Goal: Navigation & Orientation: Find specific page/section

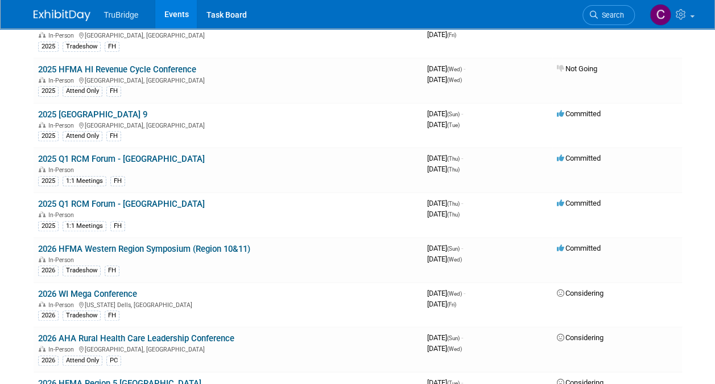
scroll to position [2561, 0]
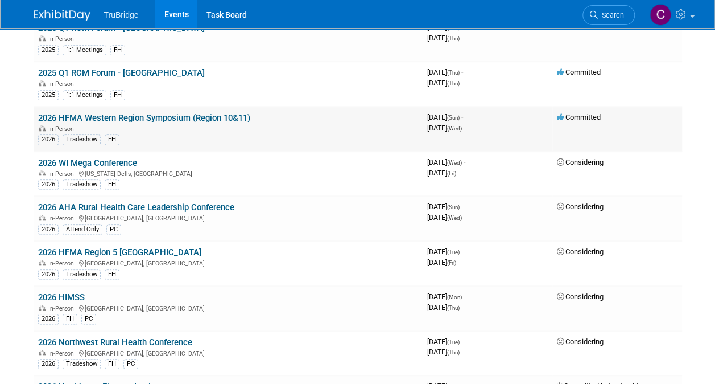
click at [133, 113] on link "2026 HFMA Western Region Symposium (Region 10&11)" at bounding box center [144, 118] width 212 height 10
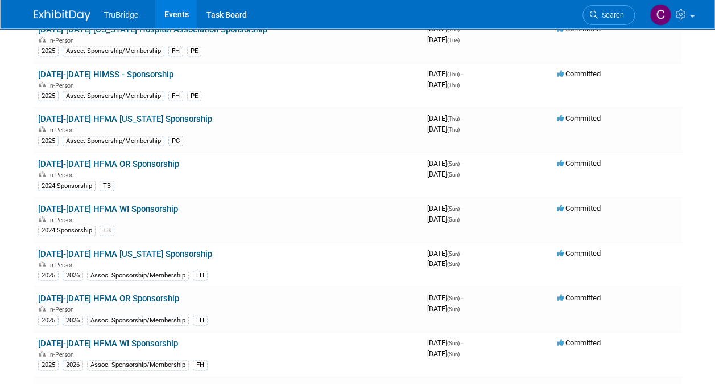
scroll to position [1020, 0]
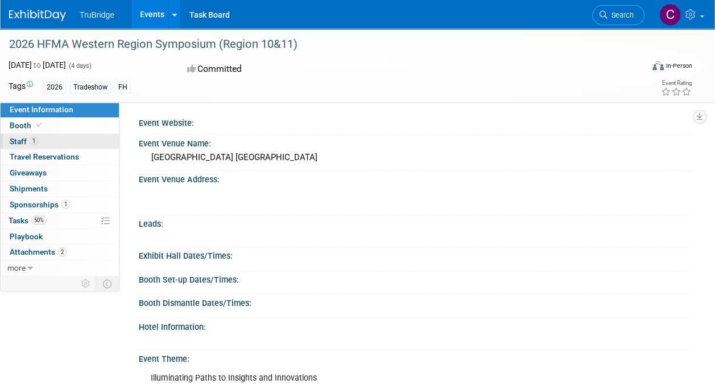
click at [19, 139] on span "Staff 1" at bounding box center [24, 141] width 28 height 9
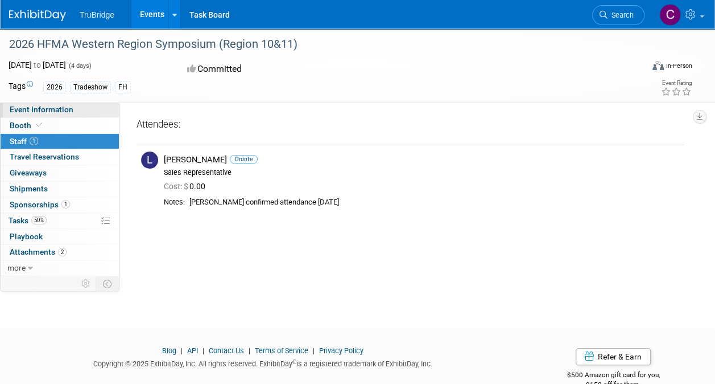
click at [51, 108] on span "Event Information" at bounding box center [42, 109] width 64 height 9
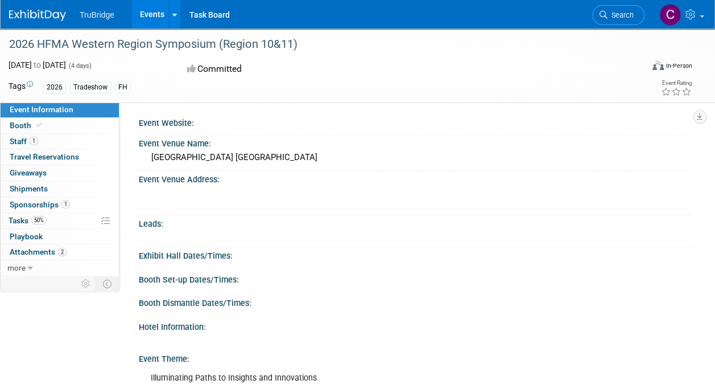
click at [412, 254] on div "Exhibit Hall Dates/Times:" at bounding box center [416, 254] width 554 height 14
